Goal: Information Seeking & Learning: Learn about a topic

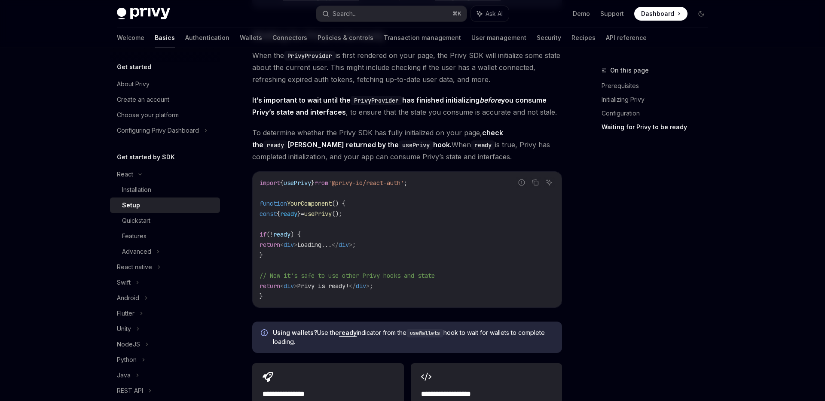
scroll to position [837, 0]
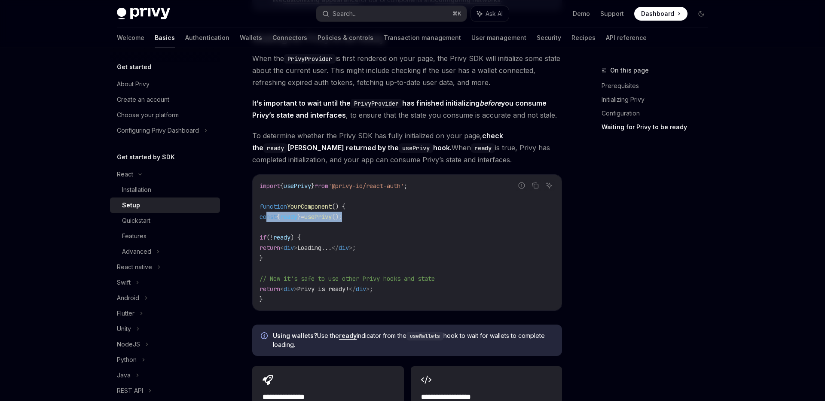
drag, startPoint x: 367, startPoint y: 220, endPoint x: 268, endPoint y: 220, distance: 99.7
click at [268, 220] on code "import { usePrivy } from '@privy-io/react-auth' ; function YourComponent () { c…" at bounding box center [406, 243] width 295 height 124
copy span "const { ready } = usePrivy ();"
click at [155, 219] on div "Quickstart" at bounding box center [168, 221] width 93 height 10
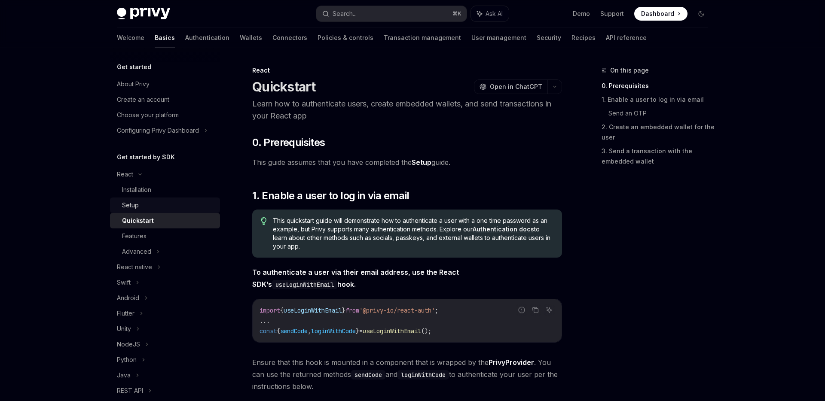
click at [184, 206] on div "Setup" at bounding box center [168, 205] width 93 height 10
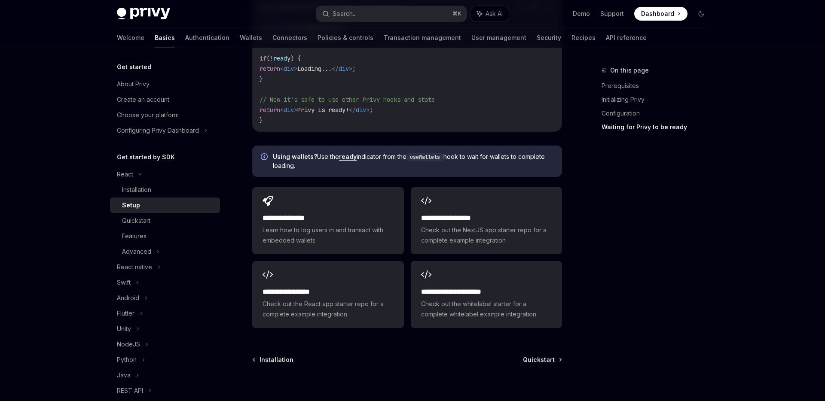
scroll to position [1017, 0]
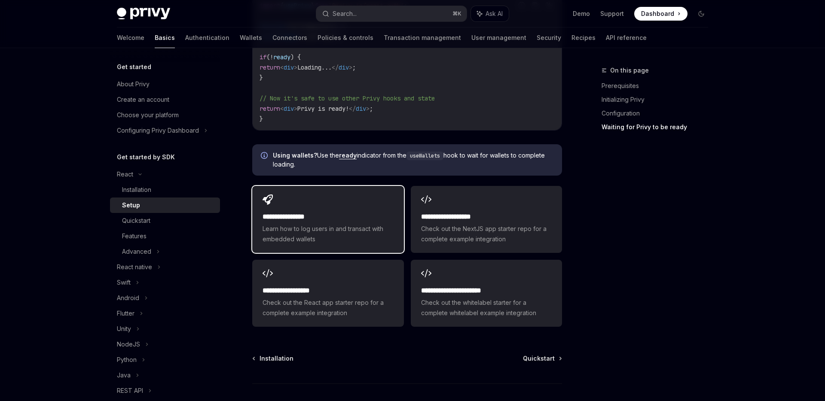
click at [309, 215] on h2 "**********" at bounding box center [327, 217] width 131 height 10
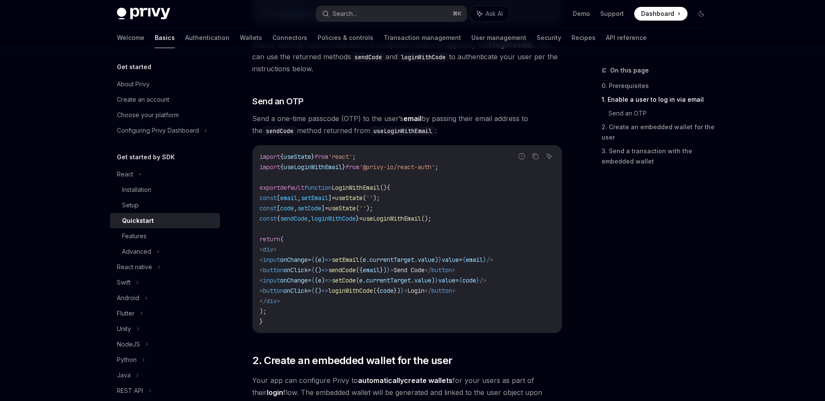
scroll to position [317, 0]
click at [164, 245] on div "Advanced" at bounding box center [165, 251] width 110 height 15
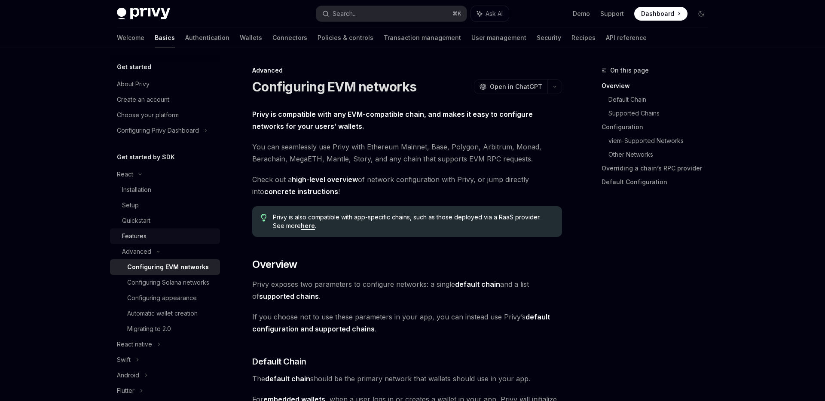
click at [165, 234] on div "Features" at bounding box center [168, 236] width 93 height 10
type textarea "*"
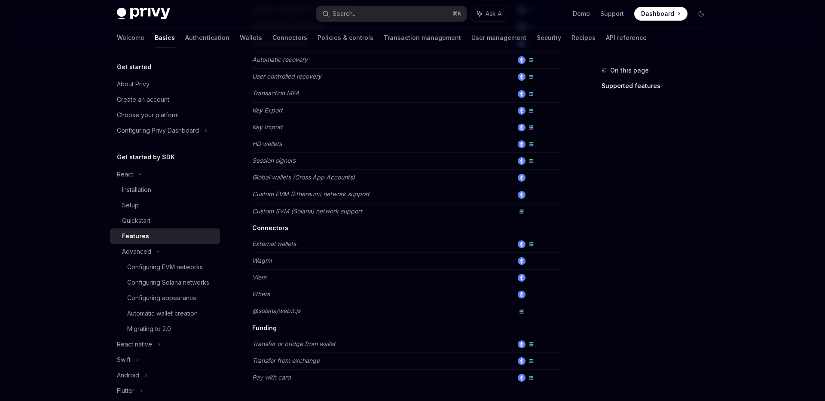
scroll to position [402, 0]
click at [159, 253] on icon at bounding box center [158, 251] width 10 height 3
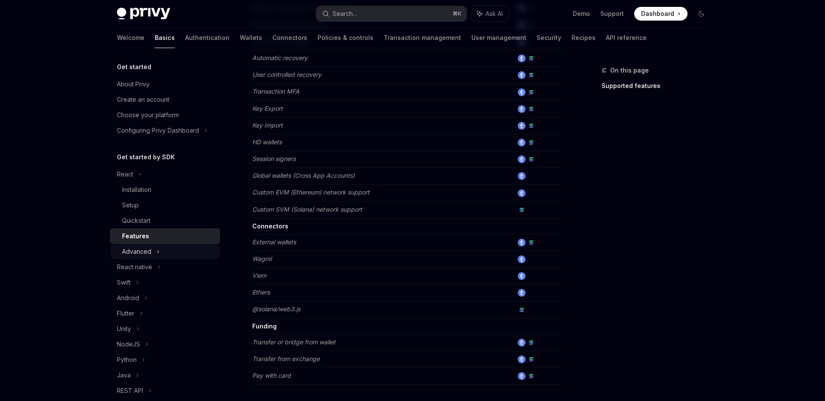
click at [159, 253] on div "Advanced" at bounding box center [165, 251] width 110 height 15
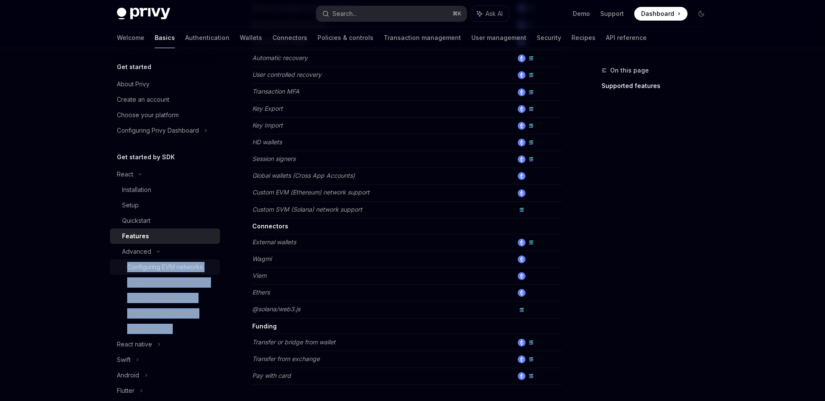
click at [166, 265] on div "Configuring EVM networks" at bounding box center [165, 267] width 76 height 10
click at [199, 266] on div "Configuring EVM networks" at bounding box center [165, 267] width 76 height 10
click at [186, 286] on div "Configuring Solana networks" at bounding box center [168, 282] width 82 height 10
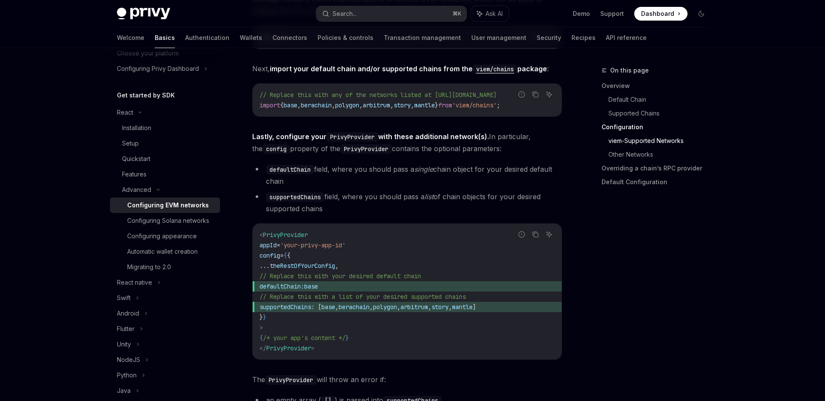
scroll to position [60, 0]
click at [137, 163] on div "Quickstart" at bounding box center [136, 161] width 28 height 10
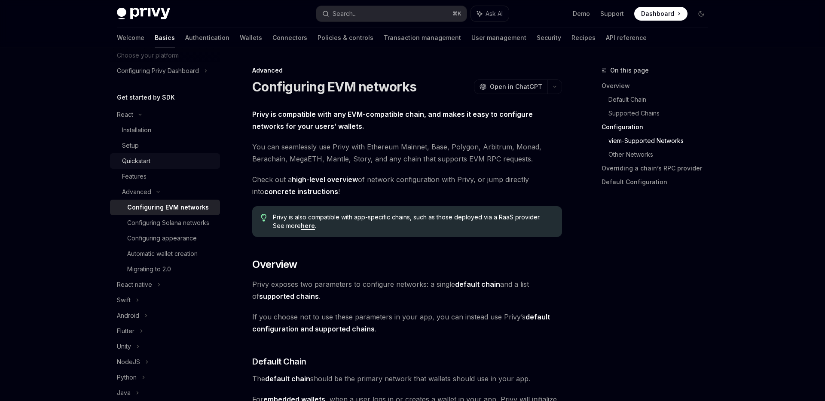
click at [137, 163] on div "Quickstart" at bounding box center [136, 161] width 28 height 10
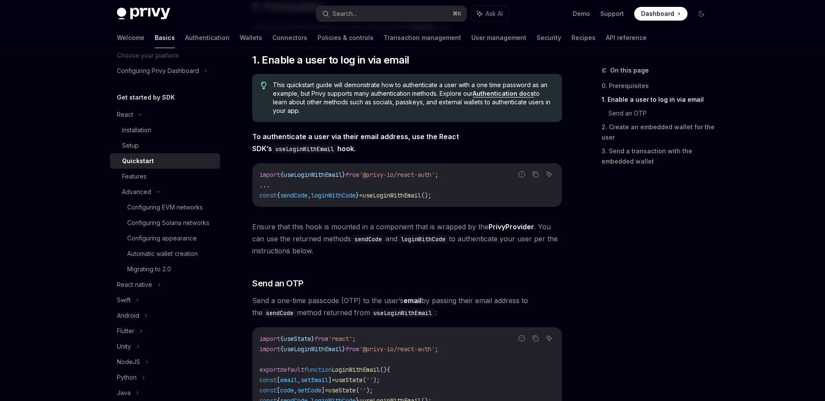
scroll to position [136, 0]
click at [456, 195] on code "import { useLoginWithEmail } from '@privy-io/react-auth' ; ... const { sendCode…" at bounding box center [406, 184] width 295 height 31
drag, startPoint x: 456, startPoint y: 195, endPoint x: 257, endPoint y: 194, distance: 198.4
click at [257, 194] on div "import { useLoginWithEmail } from '@privy-io/react-auth' ; ... const { sendCode…" at bounding box center [407, 184] width 309 height 43
copy div "const { sendCode , loginWithCode } = useLoginWithEmail ();"
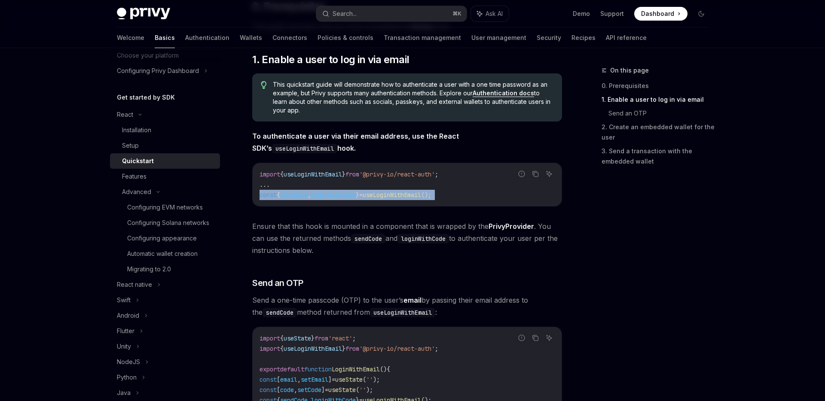
type textarea "*"
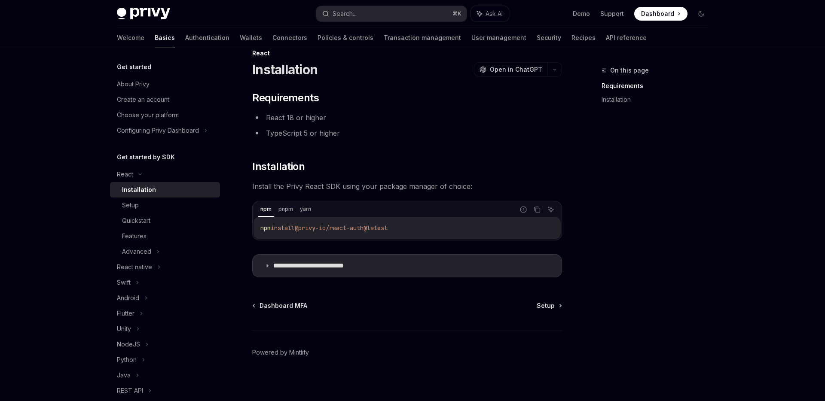
scroll to position [21, 0]
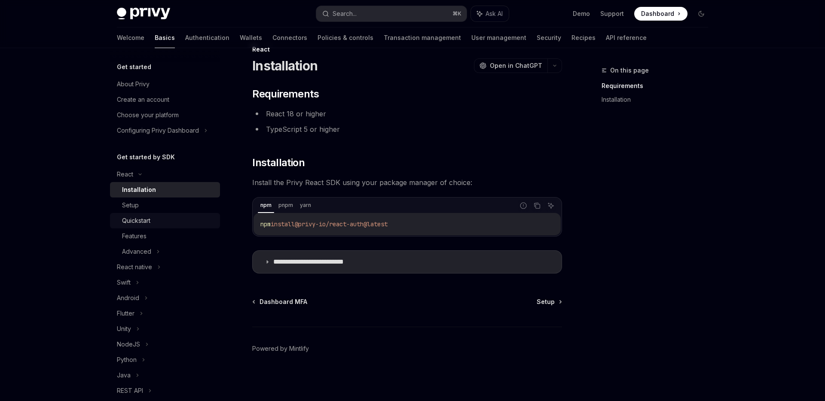
click at [145, 224] on div "Quickstart" at bounding box center [136, 221] width 28 height 10
type textarea "*"
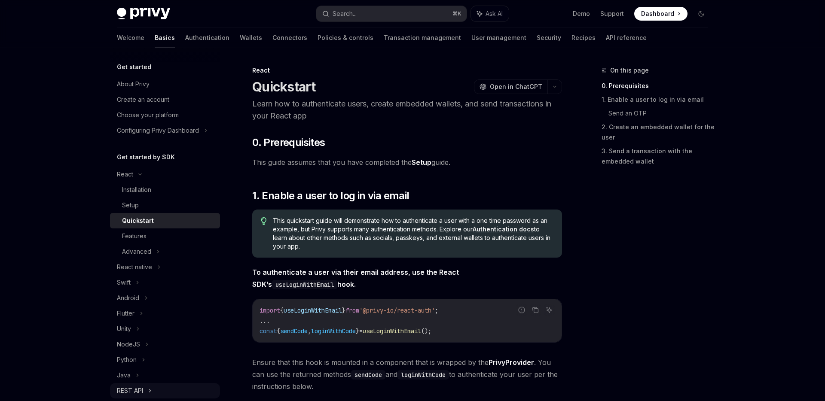
click at [157, 388] on div "REST API" at bounding box center [165, 390] width 110 height 15
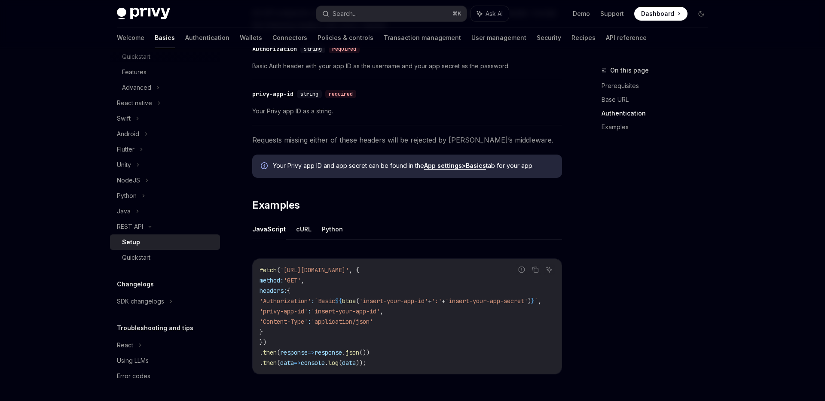
scroll to position [300, 0]
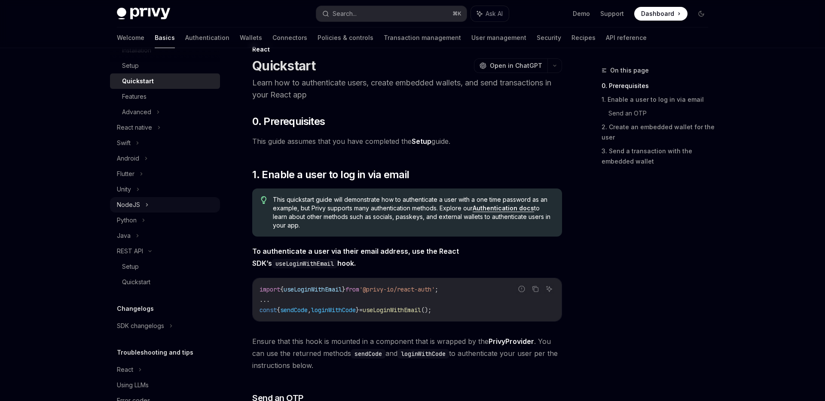
scroll to position [138, 0]
click at [174, 98] on div "Features" at bounding box center [168, 98] width 93 height 10
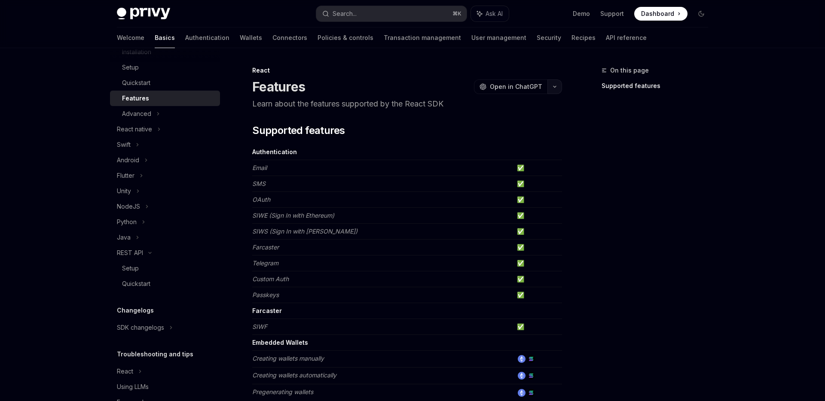
click at [557, 87] on button "button" at bounding box center [554, 86] width 15 height 15
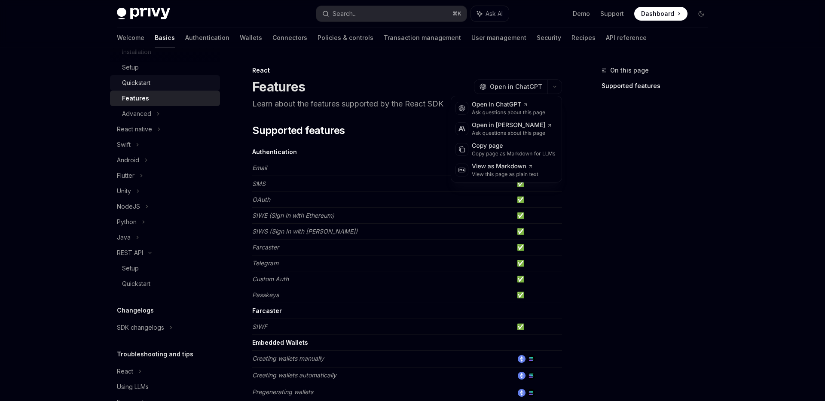
click at [147, 81] on div "Quickstart" at bounding box center [136, 83] width 28 height 10
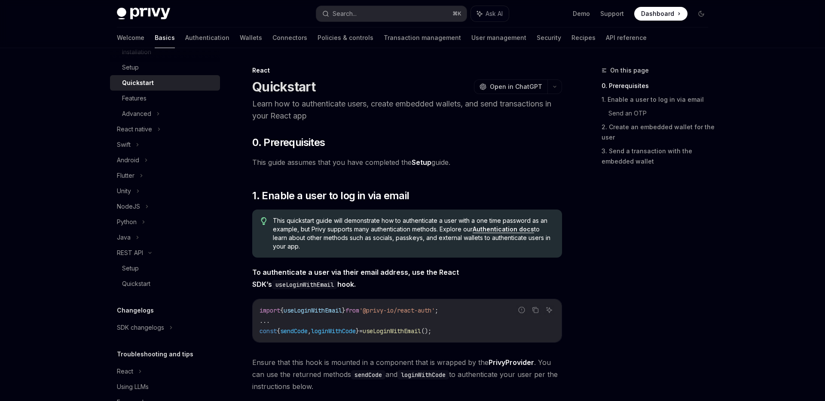
click at [494, 228] on link "Authentication docs" at bounding box center [502, 230] width 61 height 8
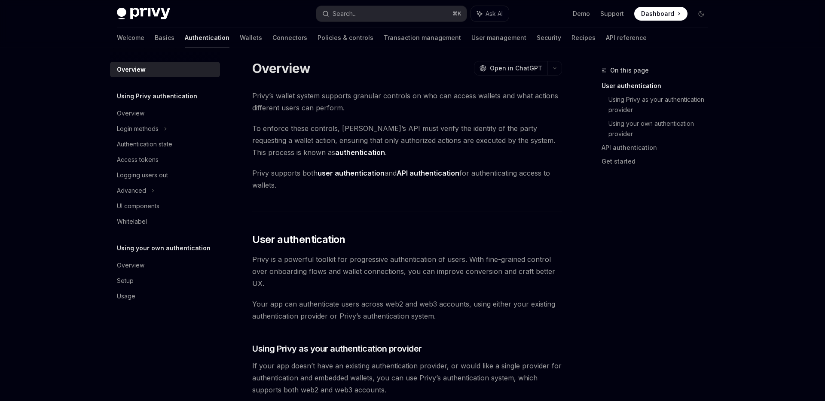
scroll to position [7, 0]
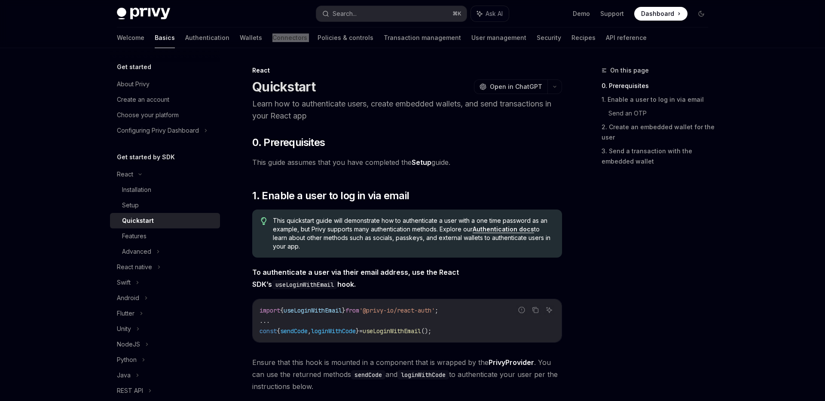
type textarea "*"
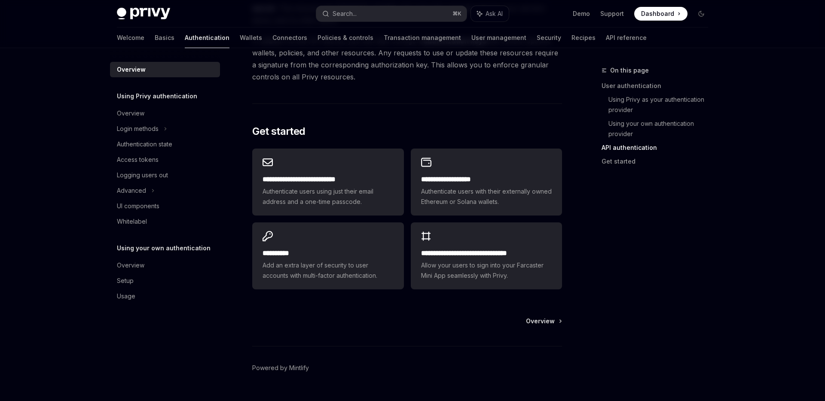
scroll to position [658, 0]
type textarea "*"
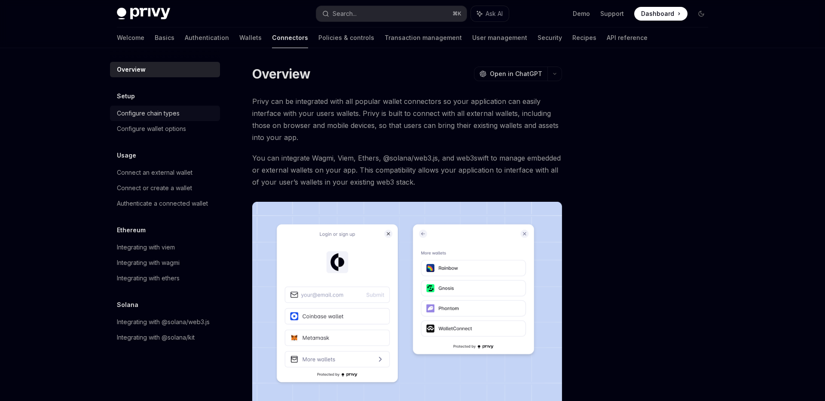
click at [163, 117] on div "Configure chain types" at bounding box center [148, 113] width 63 height 10
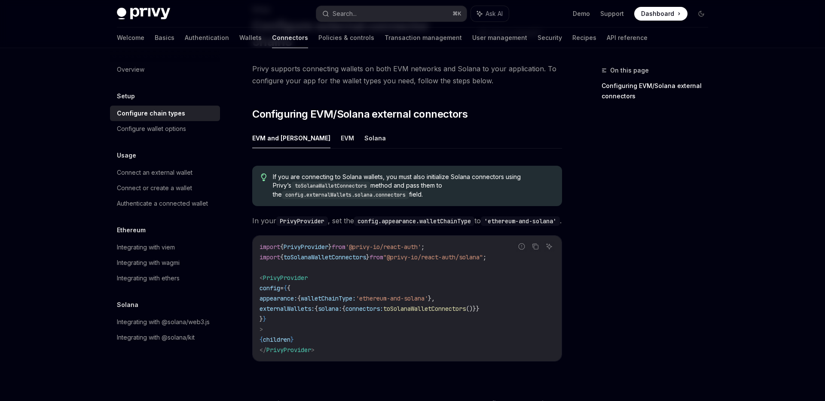
scroll to position [64, 0]
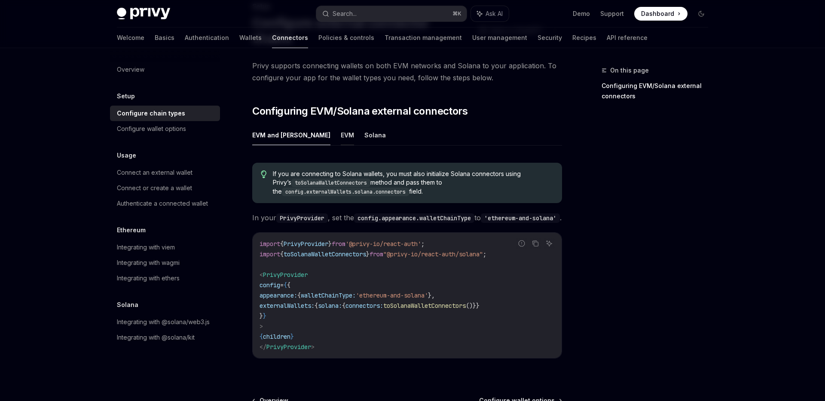
click at [341, 125] on button "EVM" at bounding box center [347, 135] width 13 height 20
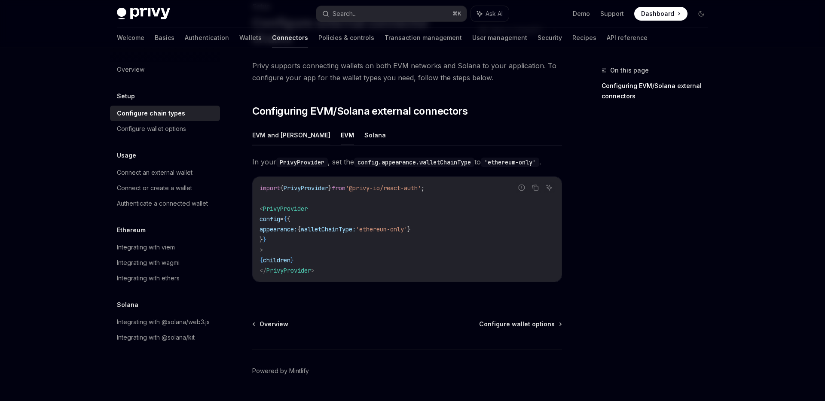
click at [288, 125] on button "EVM and [PERSON_NAME]" at bounding box center [291, 135] width 78 height 20
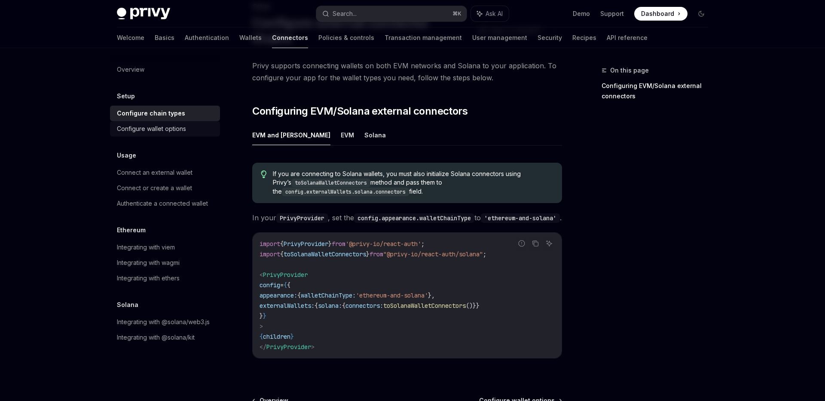
click at [159, 126] on div "Configure wallet options" at bounding box center [151, 129] width 69 height 10
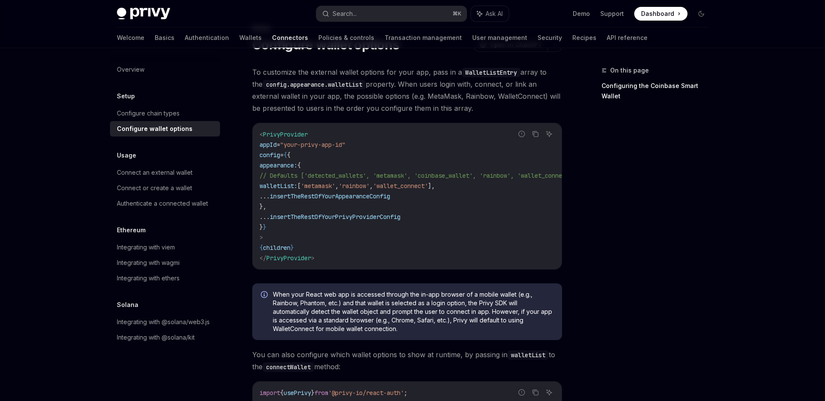
scroll to position [44, 0]
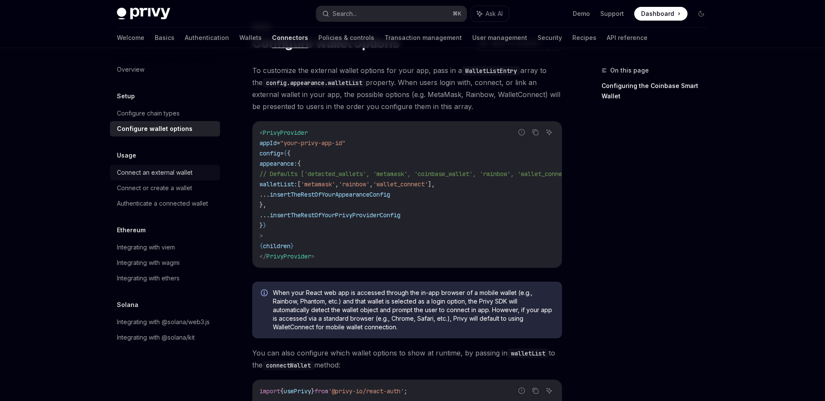
click at [179, 171] on div "Connect an external wallet" at bounding box center [155, 173] width 76 height 10
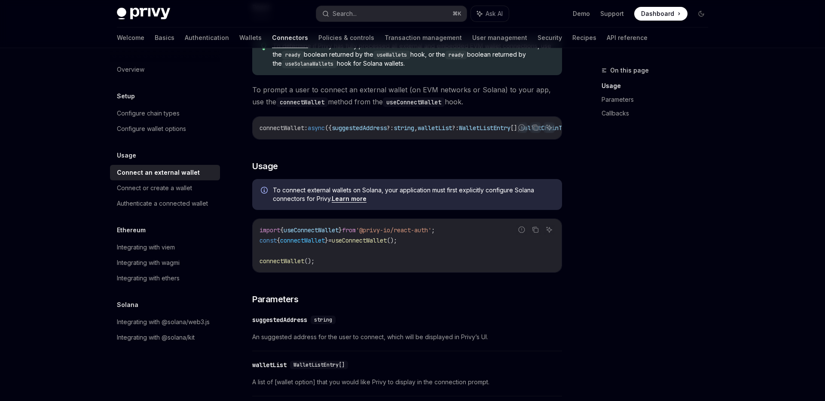
scroll to position [112, 0]
click at [180, 179] on link "Connect an external wallet" at bounding box center [165, 172] width 110 height 15
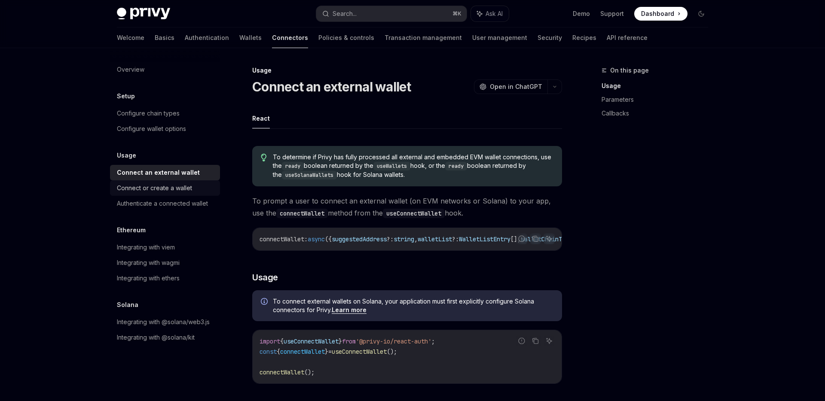
click at [180, 188] on div "Connect or create a wallet" at bounding box center [154, 188] width 75 height 10
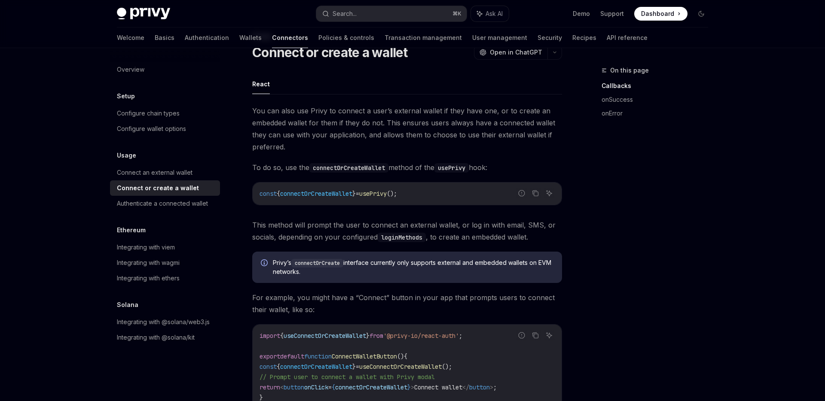
scroll to position [36, 0]
click at [318, 36] on link "Policies & controls" at bounding box center [346, 37] width 56 height 21
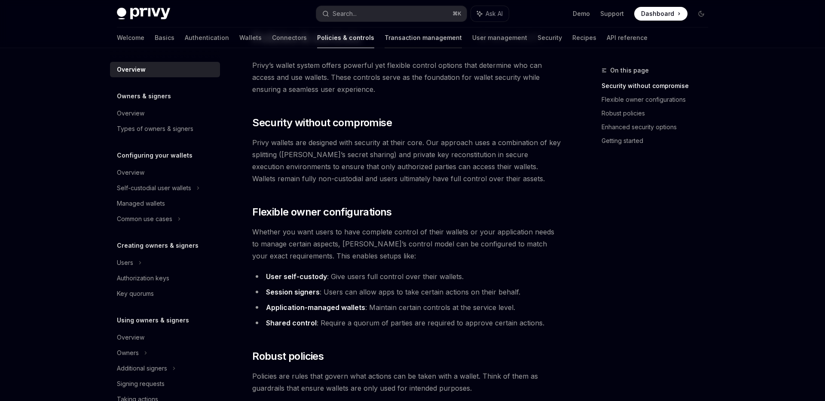
click at [384, 39] on link "Transaction management" at bounding box center [422, 37] width 77 height 21
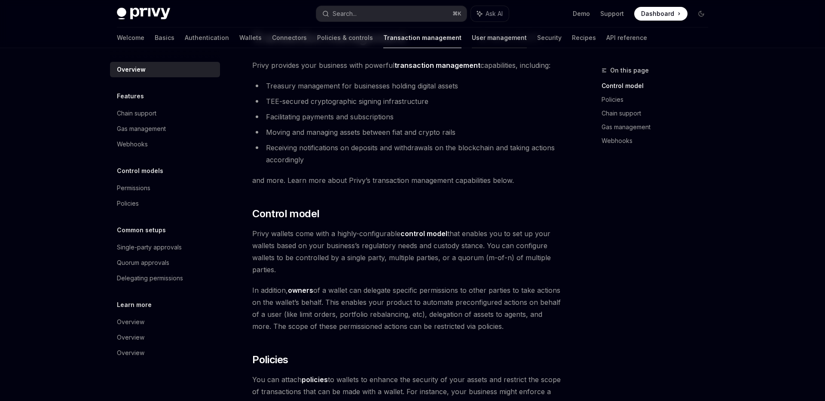
click at [472, 42] on link "User management" at bounding box center [499, 37] width 55 height 21
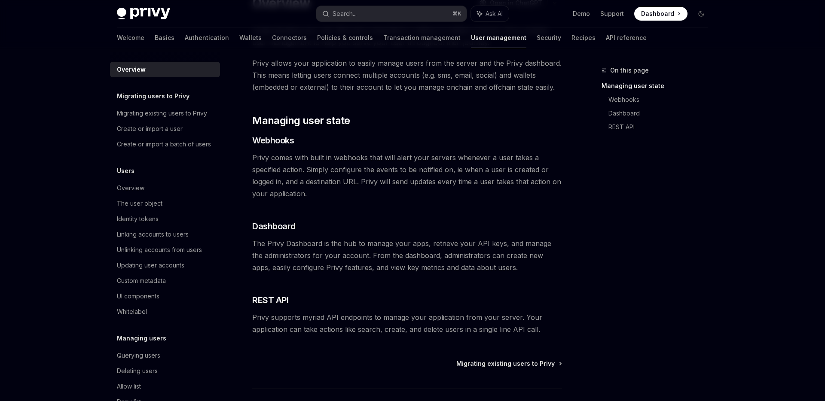
scroll to position [8, 0]
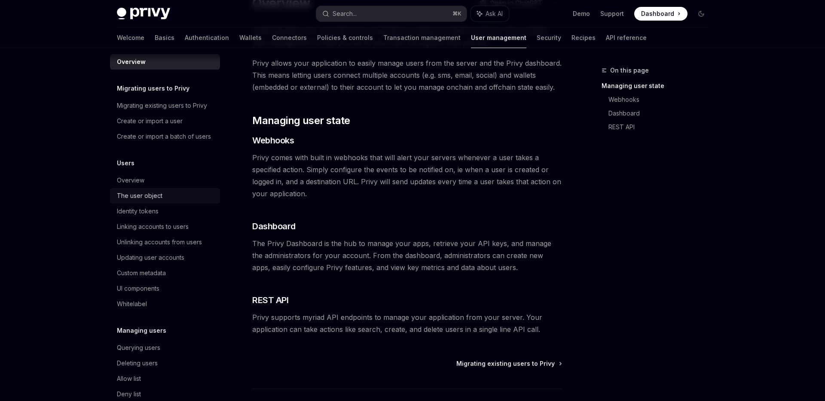
click at [172, 194] on div "The user object" at bounding box center [166, 196] width 98 height 10
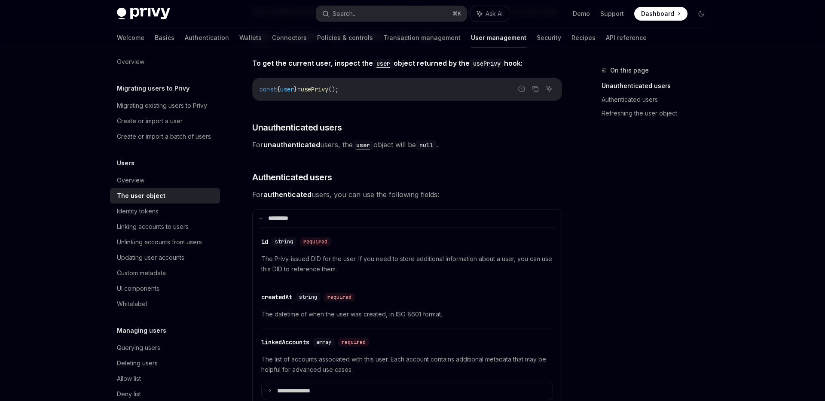
scroll to position [105, 0]
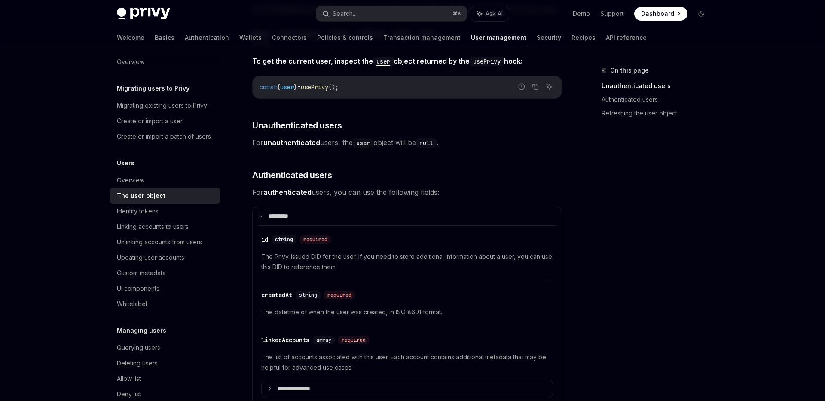
type textarea "*"
